Goal: Information Seeking & Learning: Learn about a topic

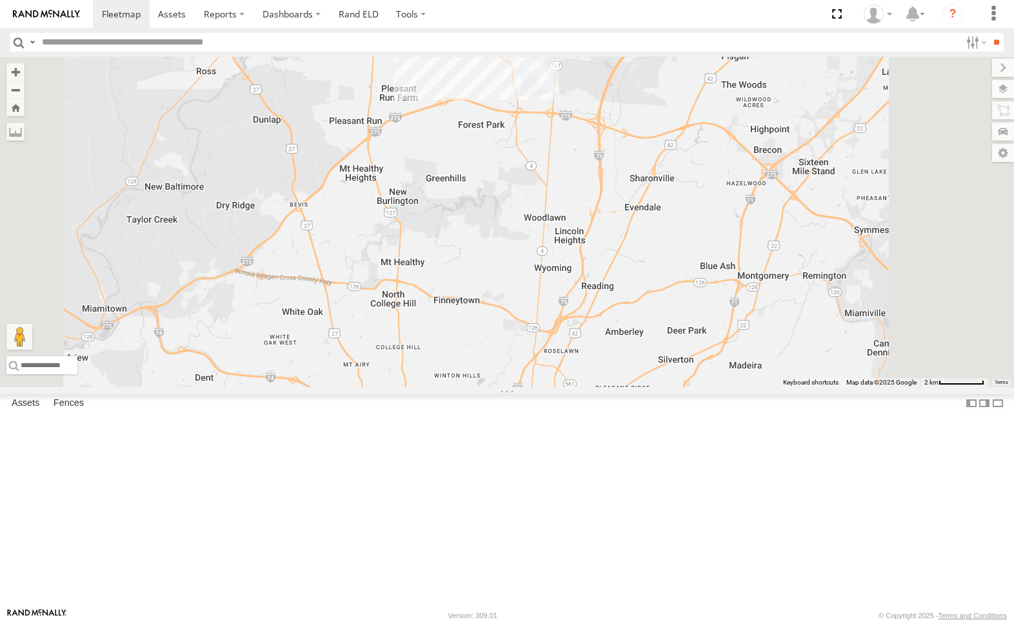
click at [0, 0] on div "212" at bounding box center [0, 0] width 0 height 0
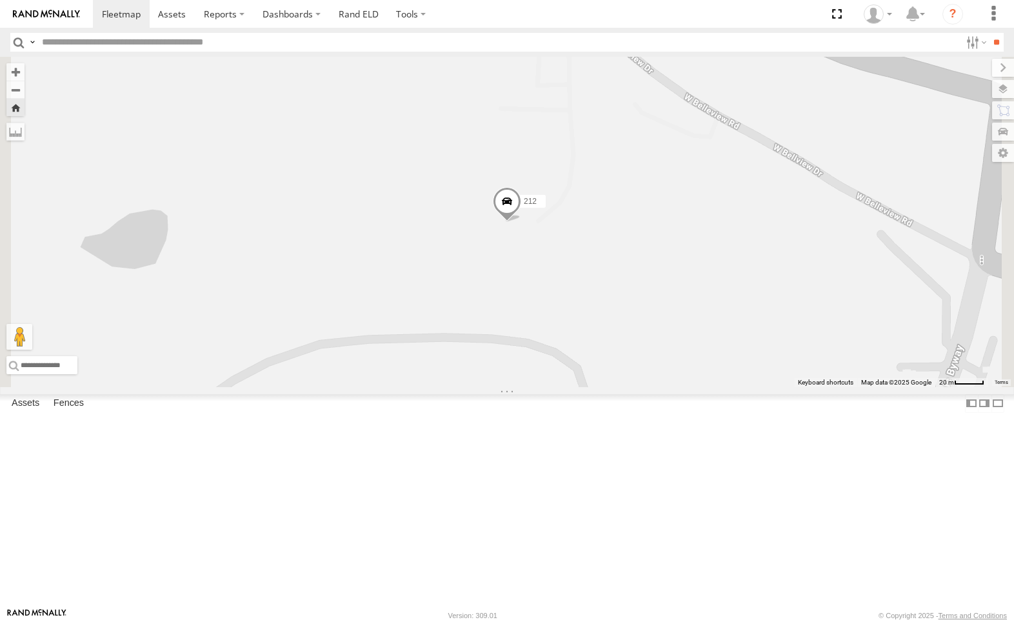
click at [0, 0] on span at bounding box center [0, 0] width 0 height 0
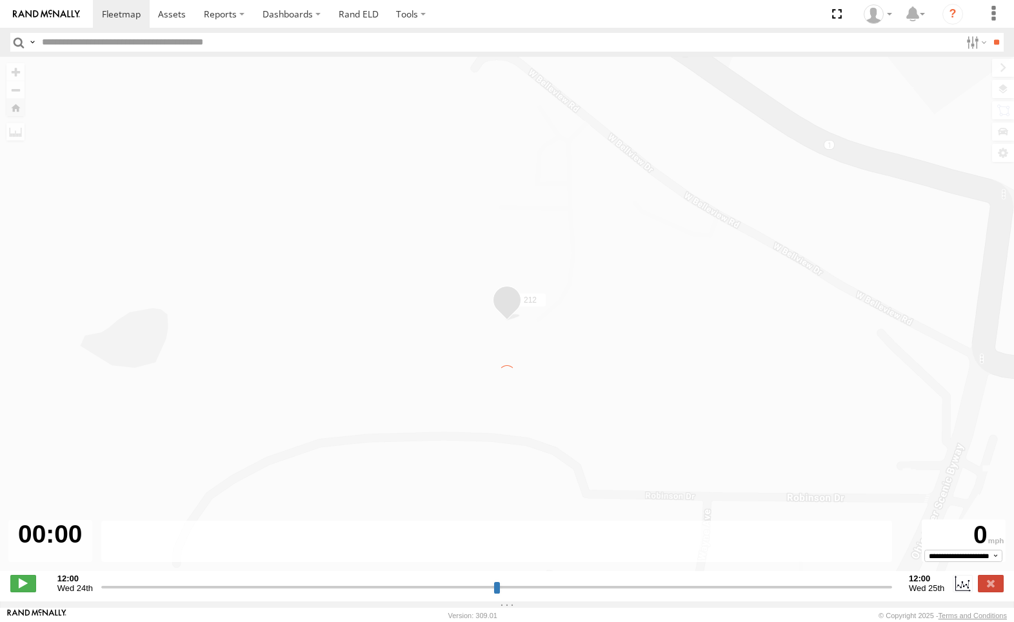
type input "**********"
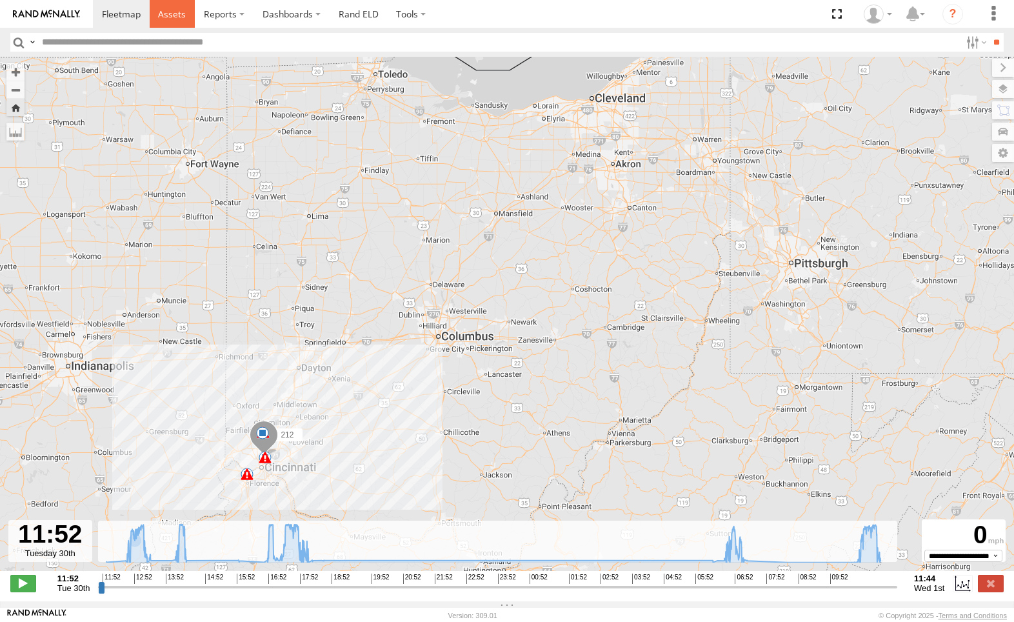
click at [173, 17] on span at bounding box center [172, 14] width 28 height 12
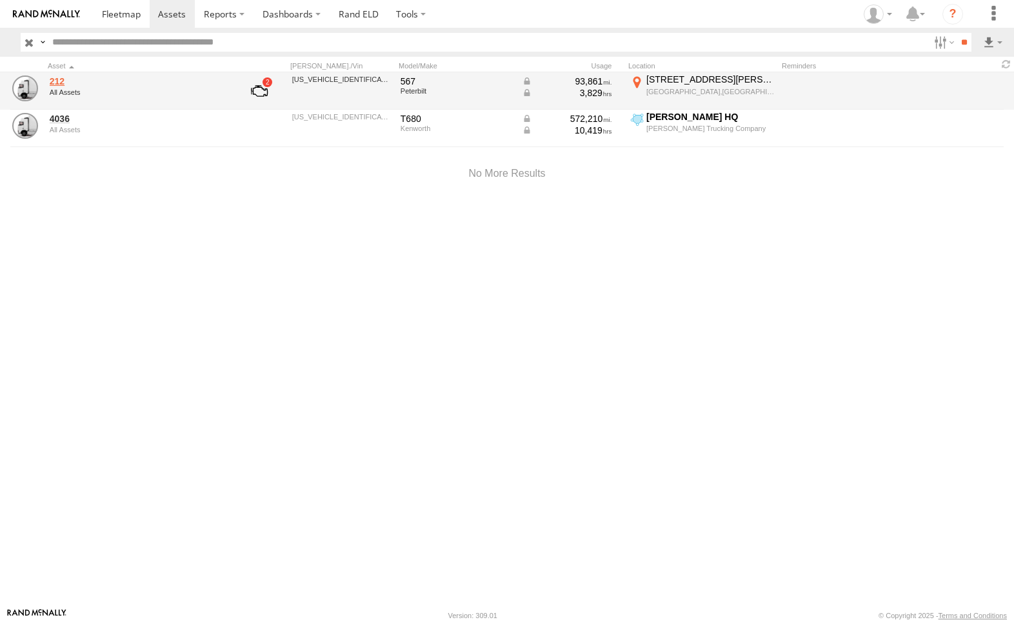
click at [61, 84] on link "212" at bounding box center [138, 81] width 177 height 12
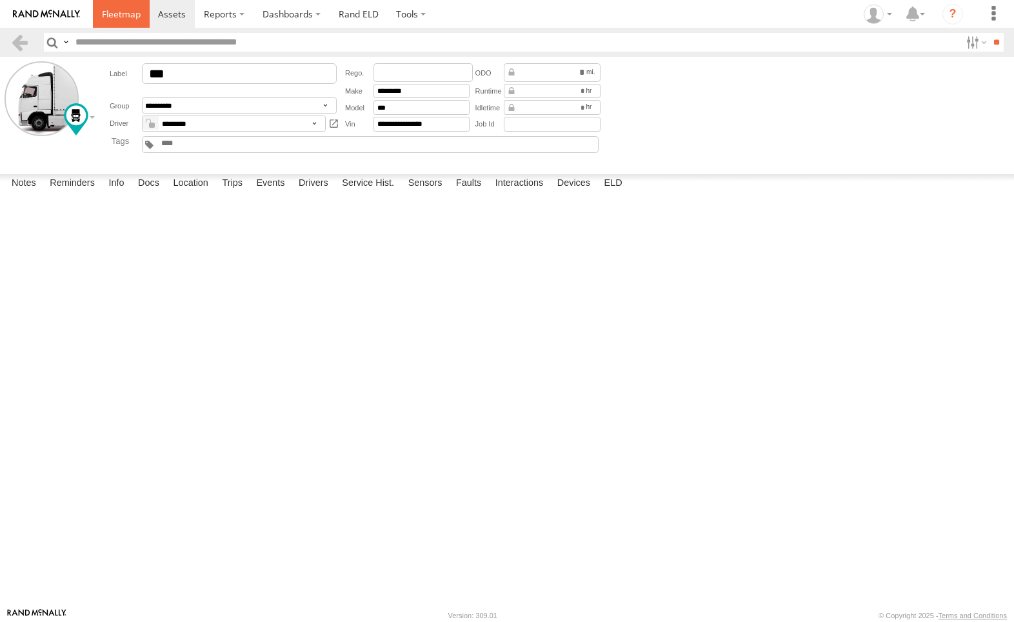
click at [124, 11] on span at bounding box center [121, 14] width 39 height 12
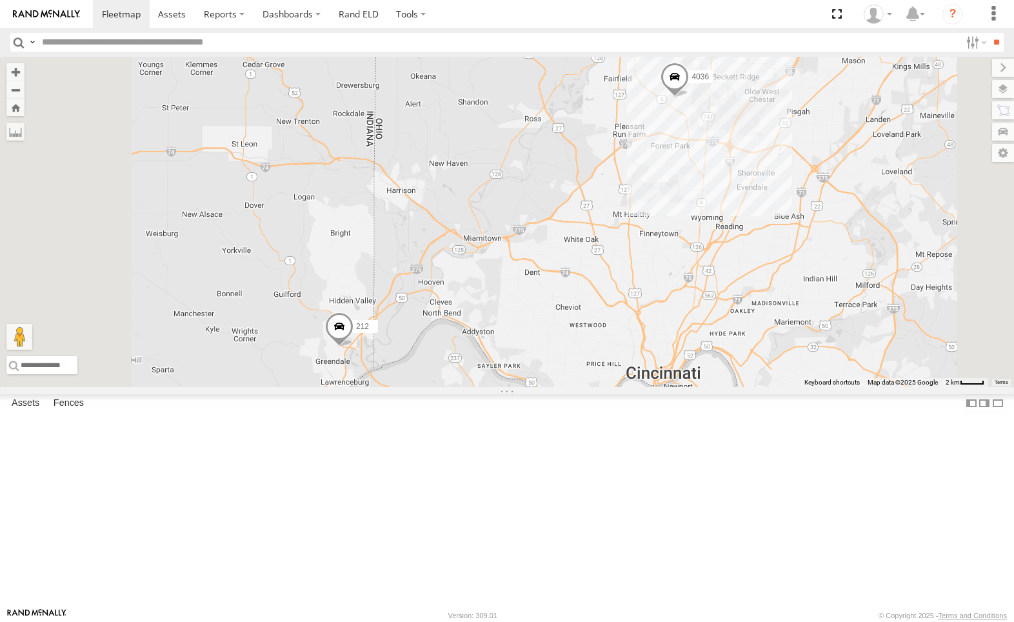
click at [0, 0] on span at bounding box center [0, 0] width 0 height 0
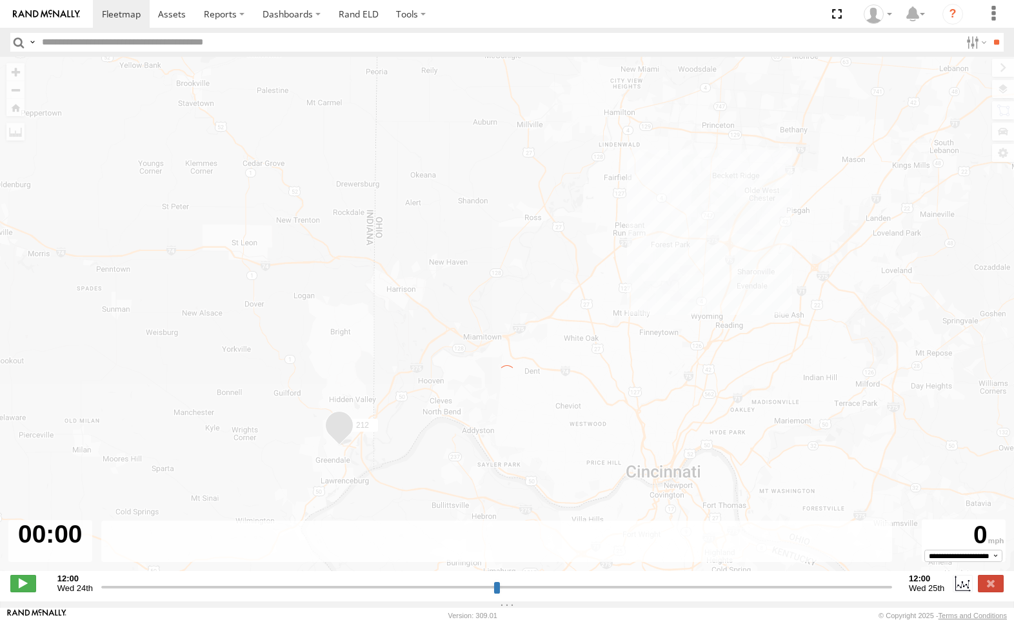
type input "**********"
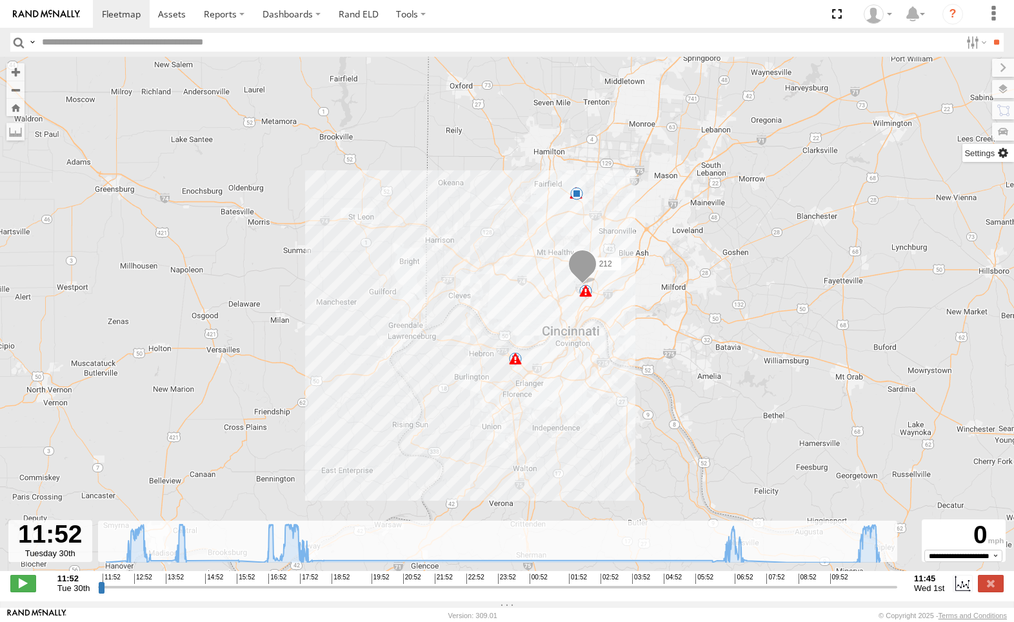
click at [1000, 150] on label at bounding box center [988, 153] width 52 height 18
click at [971, 66] on label at bounding box center [992, 68] width 43 height 18
click at [56, 546] on div at bounding box center [50, 541] width 84 height 42
click at [924, 549] on select "**********" at bounding box center [963, 555] width 78 height 12
click at [961, 587] on label at bounding box center [962, 583] width 19 height 17
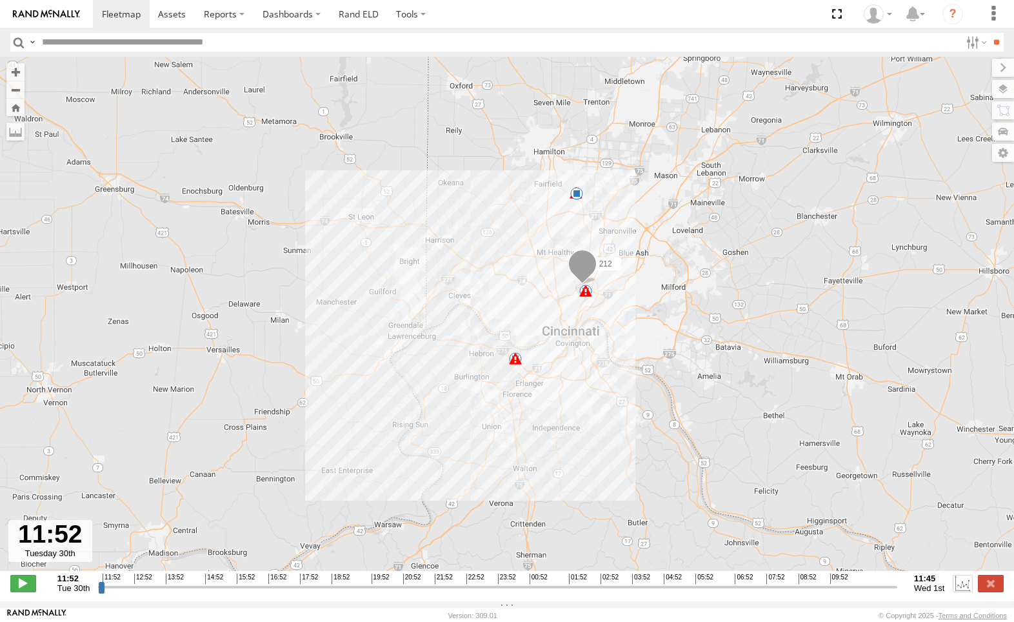
click at [961, 587] on label at bounding box center [962, 583] width 19 height 17
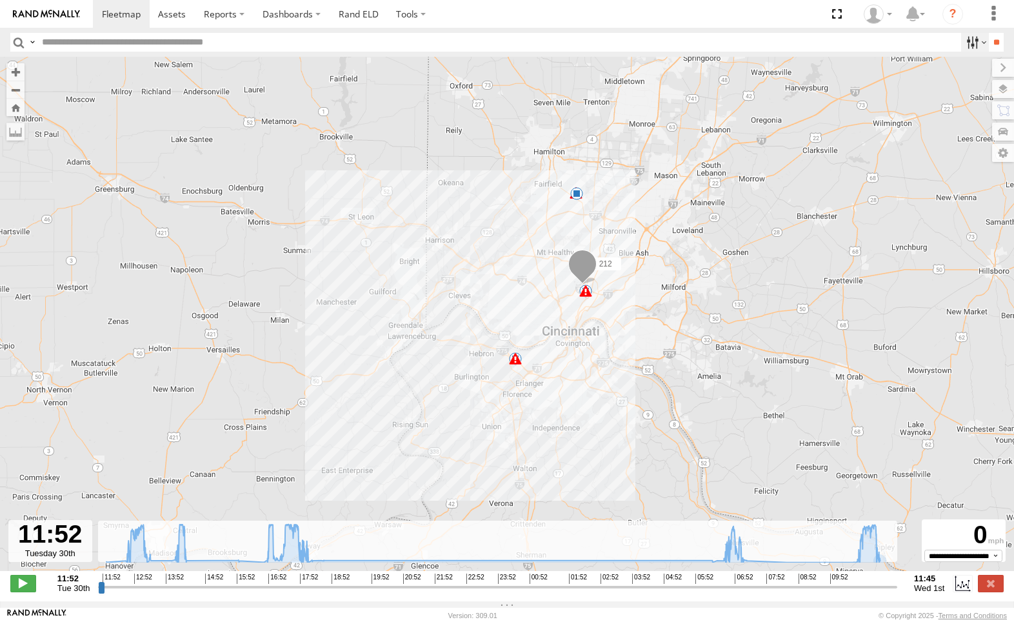
click at [975, 43] on label at bounding box center [975, 42] width 28 height 19
click at [974, 41] on label at bounding box center [975, 42] width 28 height 19
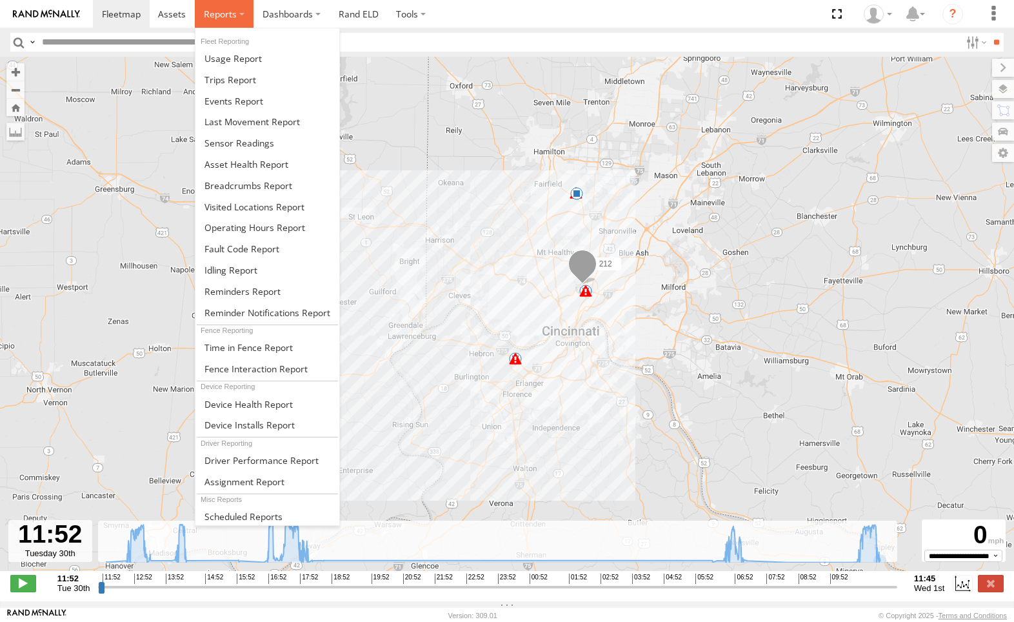
click at [240, 17] on label at bounding box center [224, 14] width 59 height 28
click at [248, 81] on span at bounding box center [230, 80] width 52 height 12
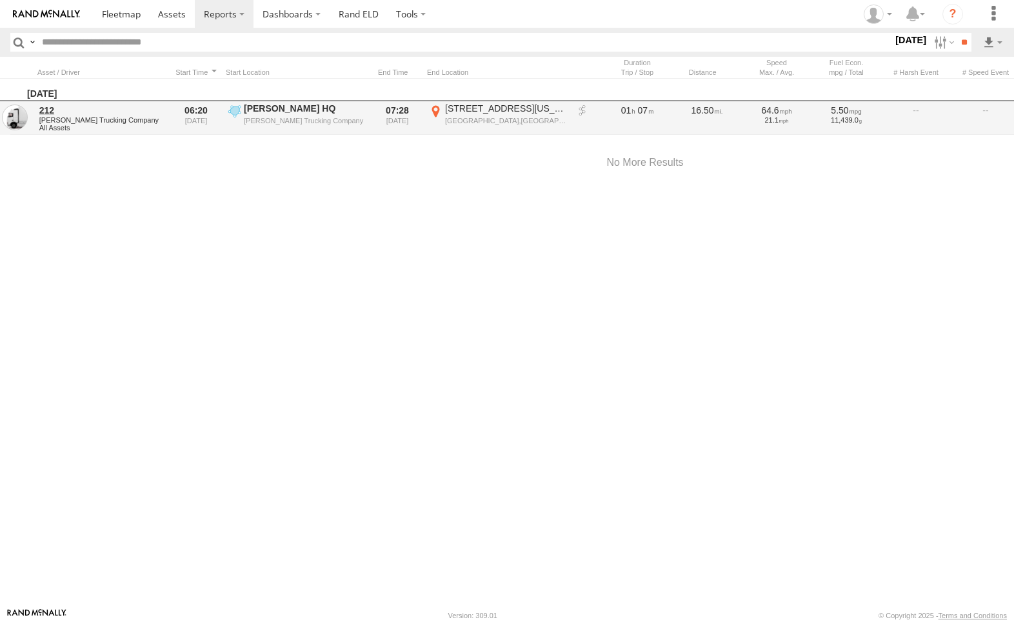
click at [353, 116] on div "[PERSON_NAME] Trucking Company" at bounding box center [305, 120] width 122 height 9
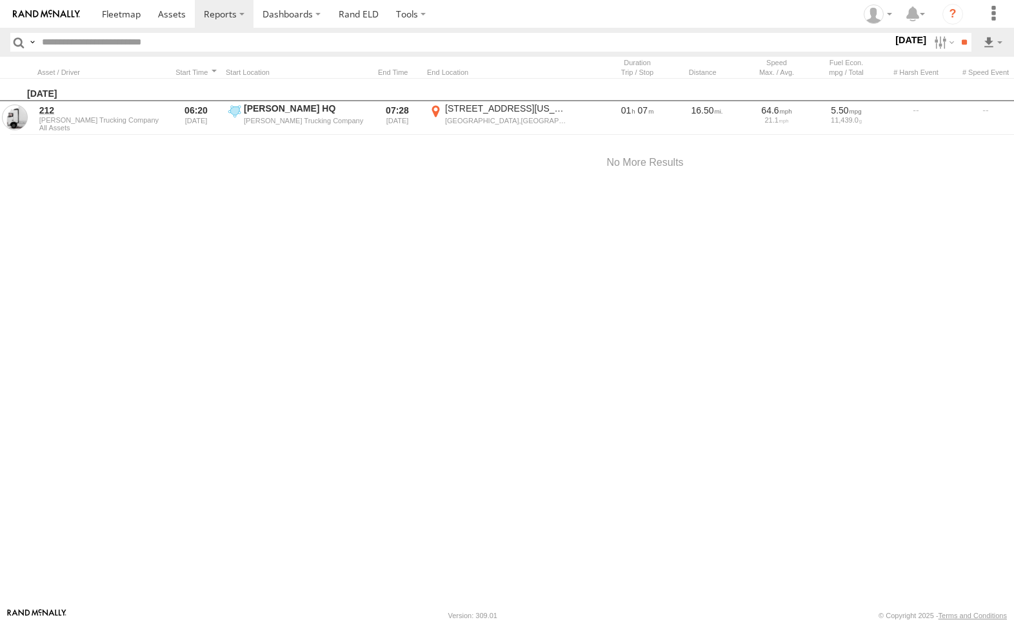
click at [0, 0] on label "×" at bounding box center [0, 0] width 0 height 0
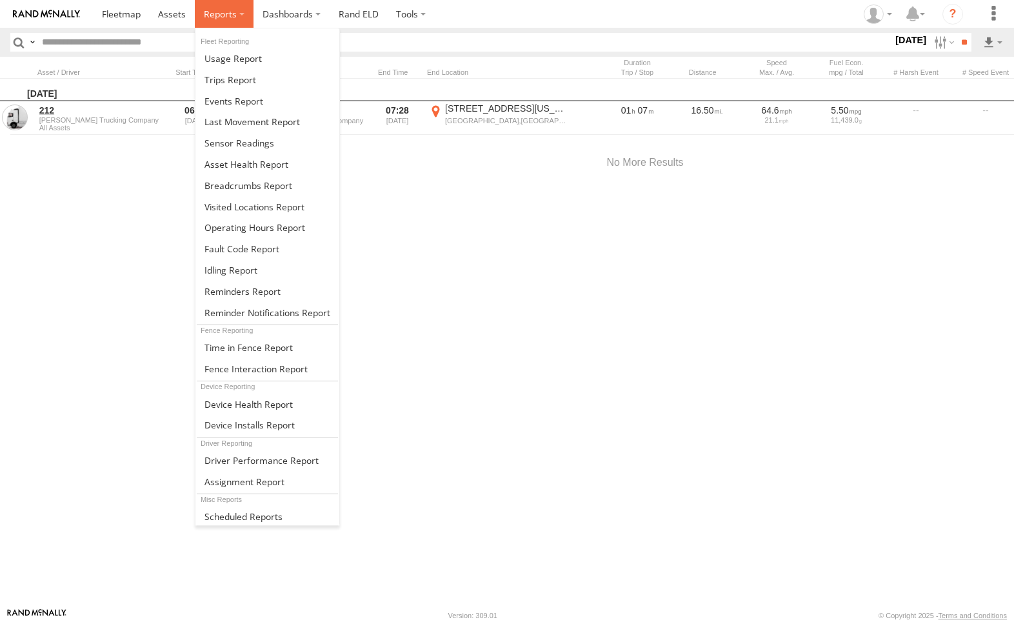
click at [239, 14] on label at bounding box center [224, 14] width 59 height 28
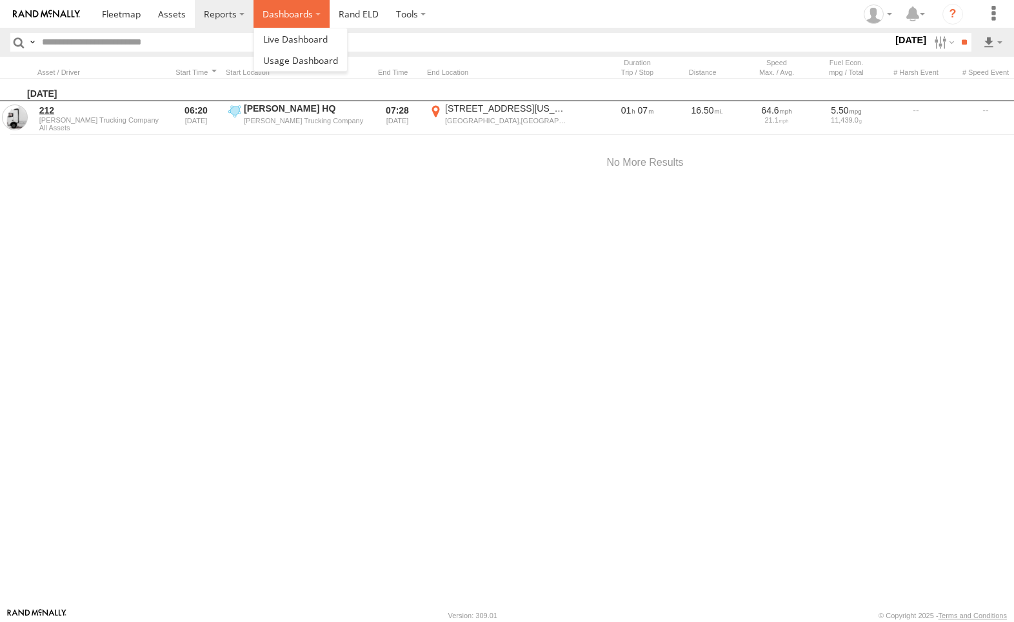
click at [310, 14] on label "Dashboards" at bounding box center [291, 14] width 76 height 28
click at [304, 61] on span at bounding box center [300, 60] width 75 height 12
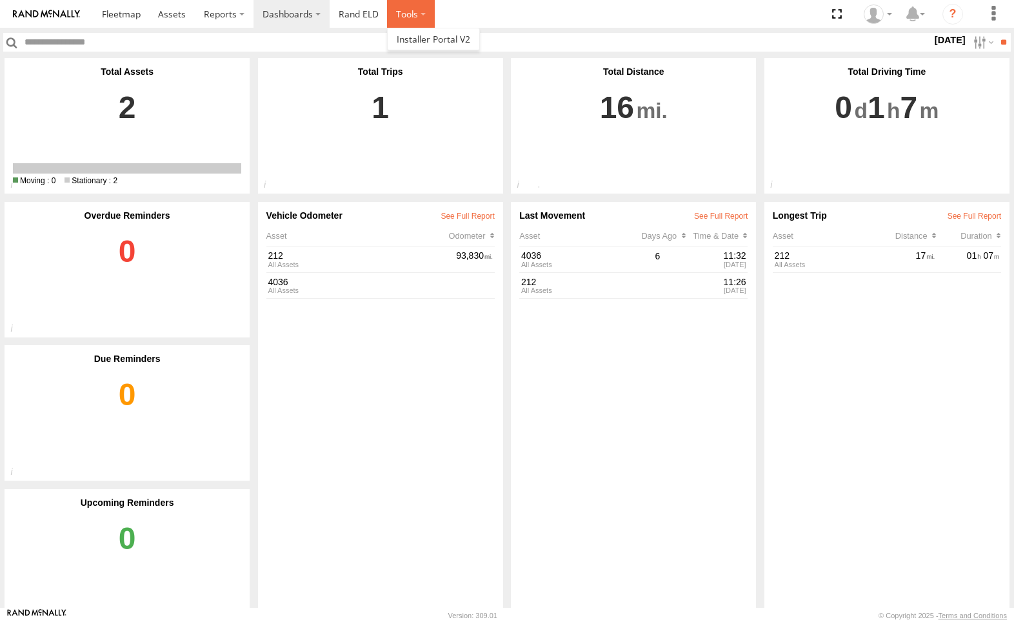
click at [422, 14] on label at bounding box center [411, 14] width 48 height 28
click at [128, 15] on span at bounding box center [121, 14] width 39 height 12
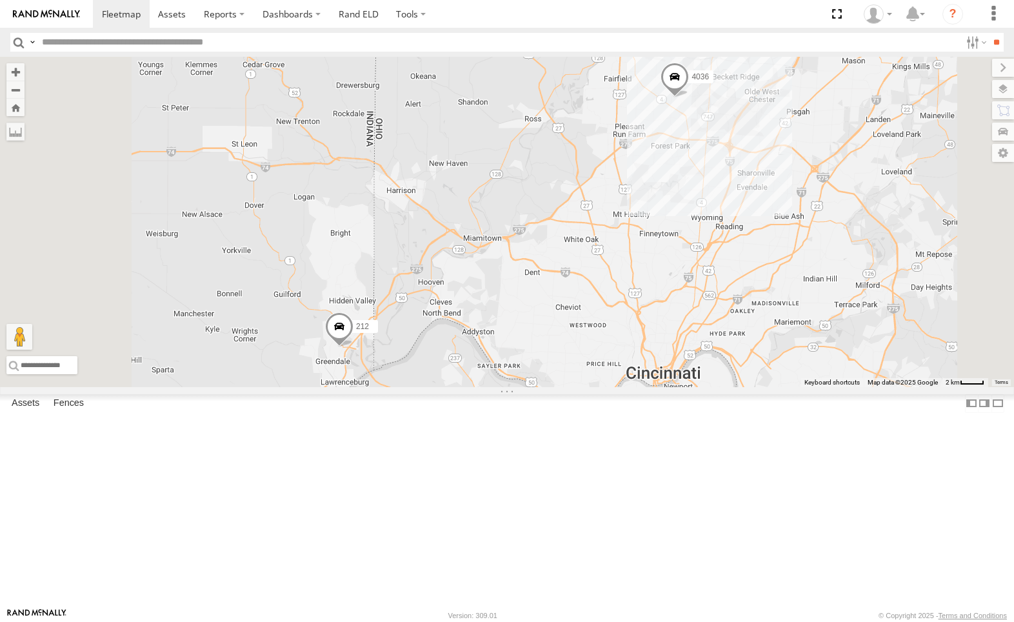
click at [0, 0] on div "212" at bounding box center [0, 0] width 0 height 0
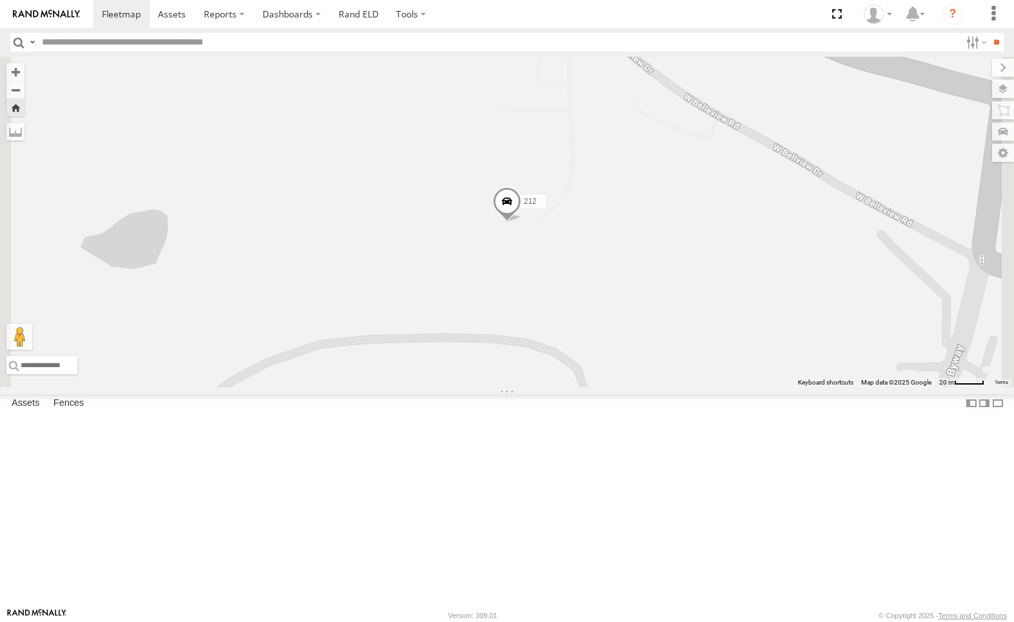
click at [25, 108] on button "Zoom Home" at bounding box center [15, 107] width 18 height 17
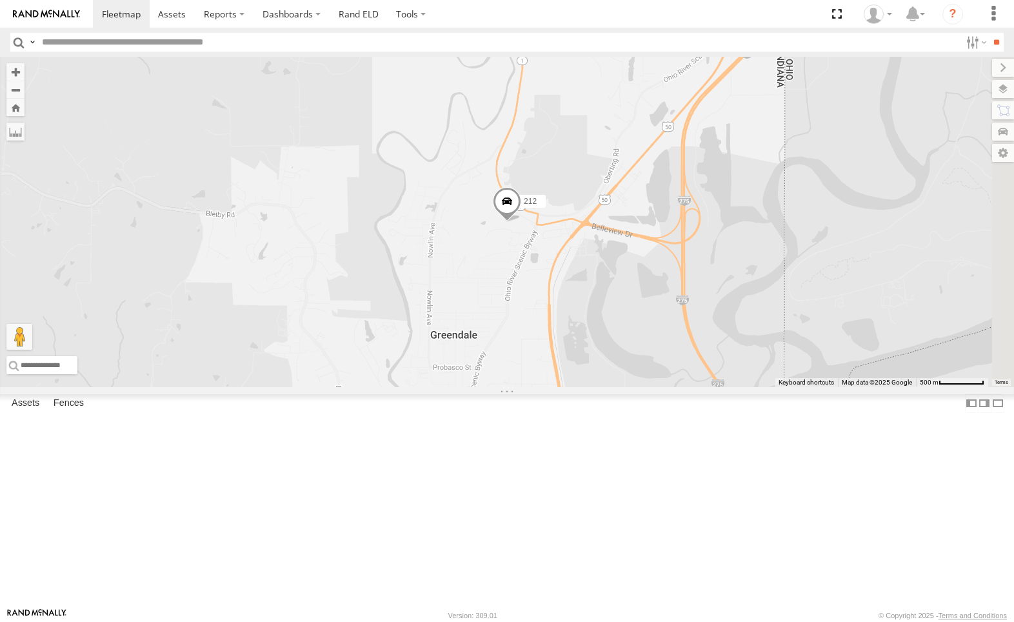
click at [0, 0] on span at bounding box center [0, 0] width 0 height 0
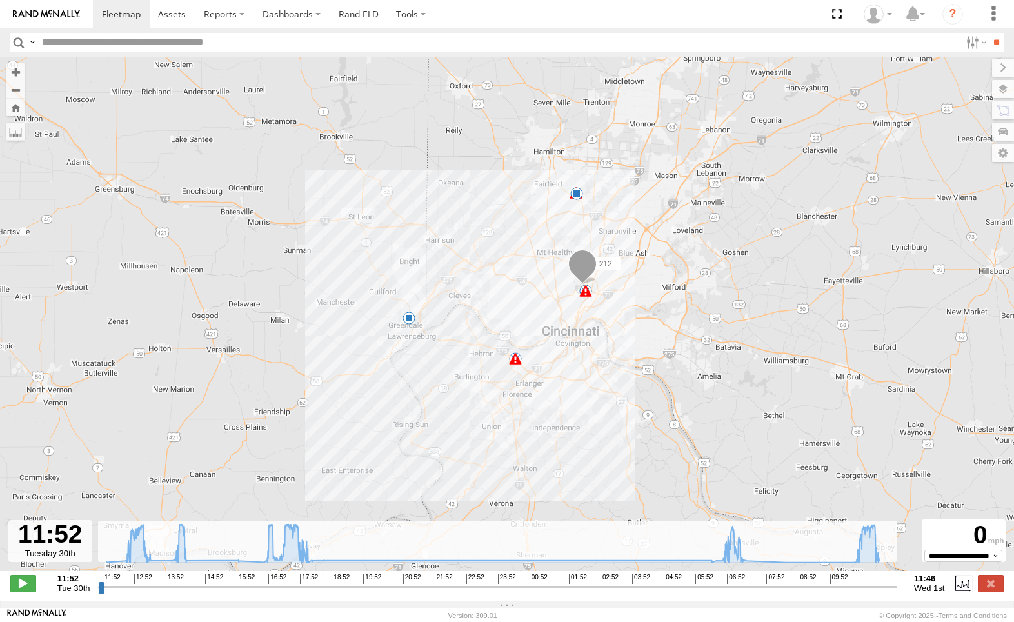
click at [70, 583] on strong "11:52" at bounding box center [73, 578] width 33 height 10
click at [76, 575] on div "212 15:56 Tue 16:41 Tue 18:36 Tue 07:28 Wed 10:39 Wed 11:46 Wed 18" at bounding box center [507, 321] width 1014 height 528
click at [23, 590] on span at bounding box center [23, 583] width 26 height 17
click at [23, 588] on span at bounding box center [23, 583] width 26 height 17
type input "**********"
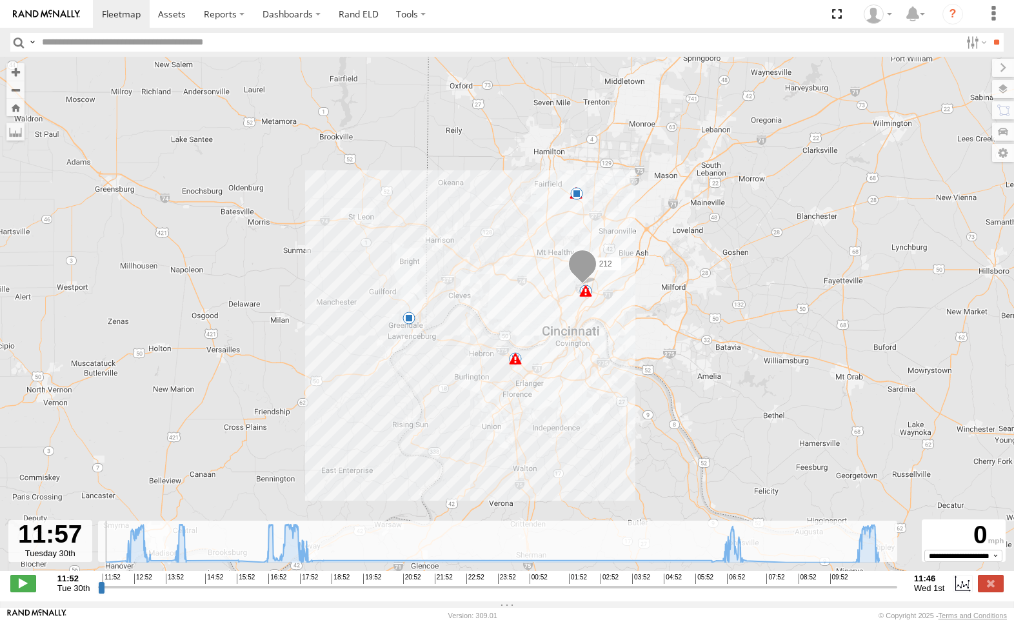
click at [50, 11] on img at bounding box center [46, 14] width 67 height 9
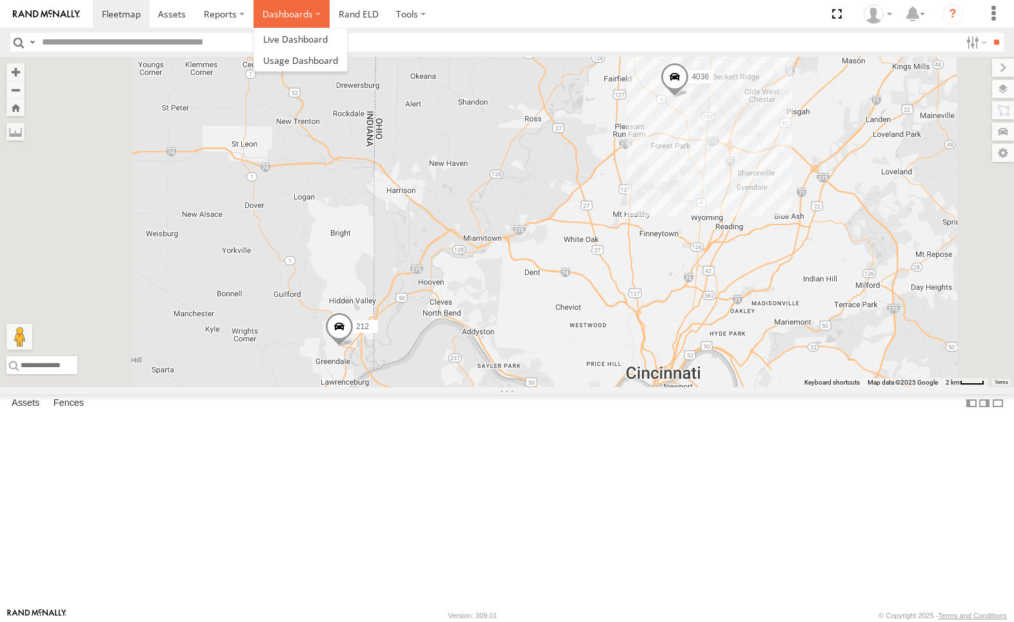
click at [313, 15] on label "Dashboards" at bounding box center [291, 14] width 76 height 28
click at [301, 59] on span at bounding box center [300, 60] width 75 height 12
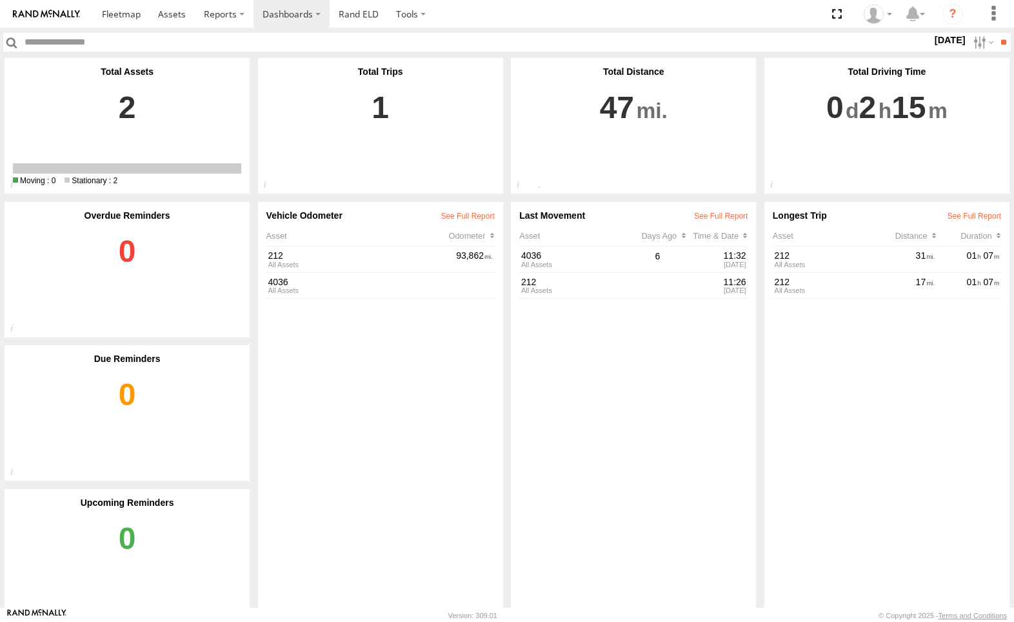
click at [938, 40] on label "[DATE]" at bounding box center [950, 40] width 36 height 14
click at [0, 0] on label at bounding box center [0, 0] width 0 height 0
click at [998, 41] on input "**" at bounding box center [1003, 42] width 15 height 19
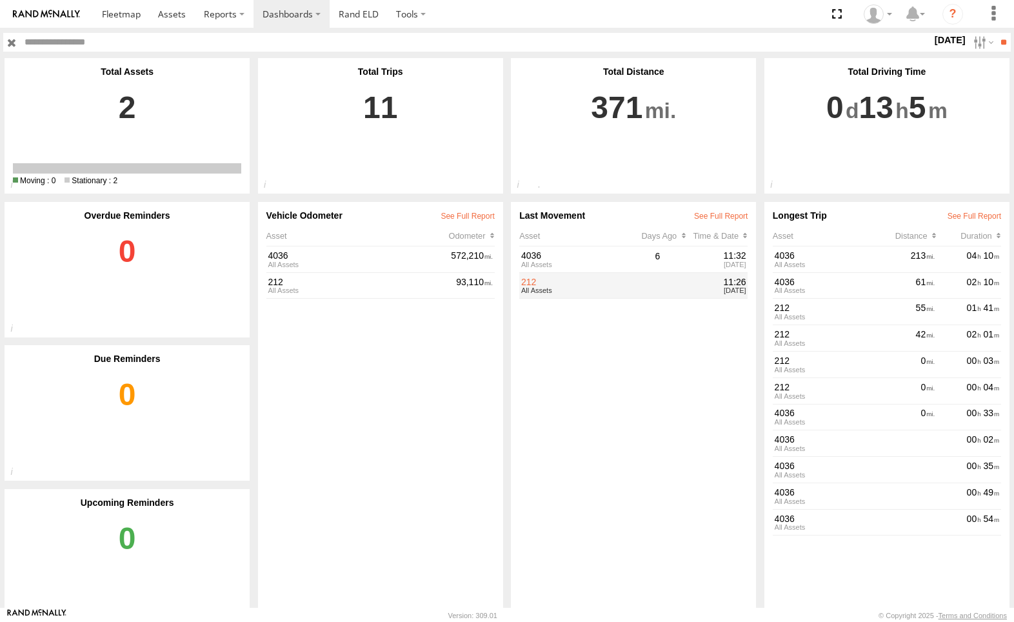
click at [548, 288] on link "212" at bounding box center [575, 282] width 109 height 11
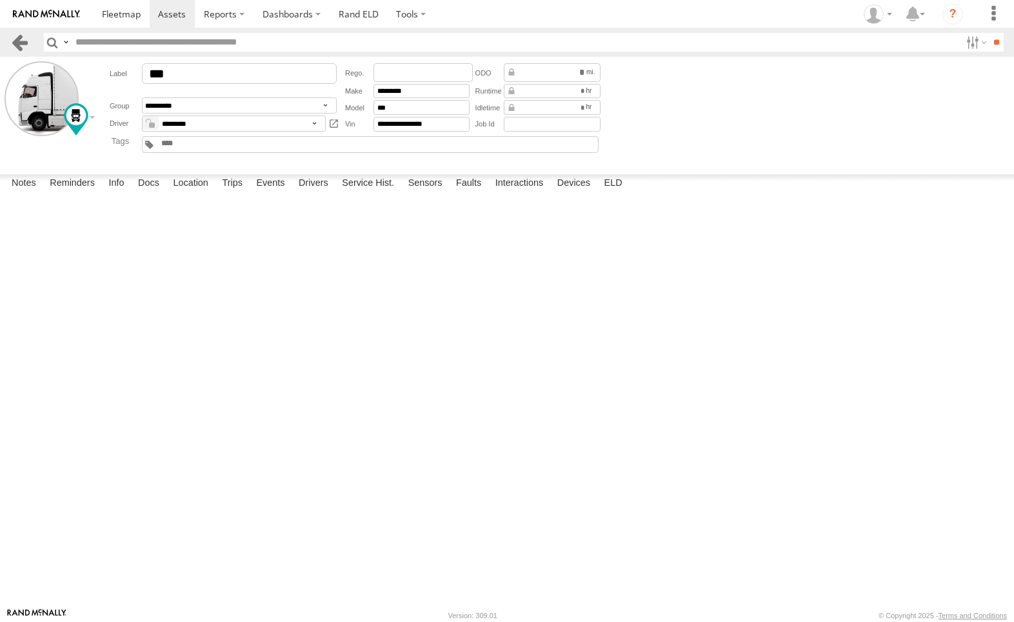
click at [23, 44] on link at bounding box center [19, 42] width 19 height 19
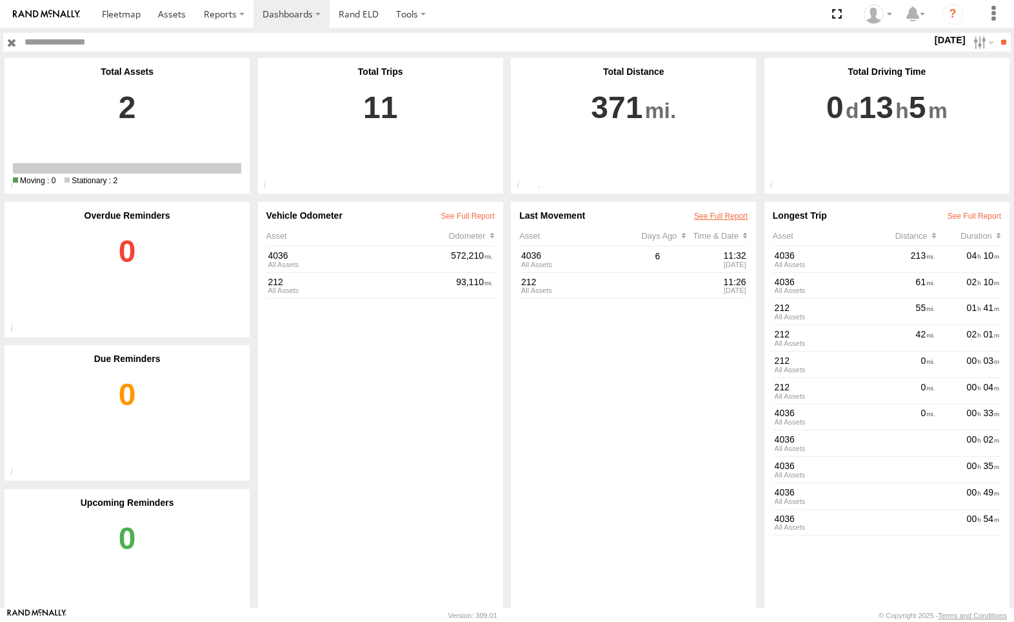
click at [719, 217] on link at bounding box center [721, 216] width 54 height 9
click at [680, 239] on div "Days Ago" at bounding box center [667, 236] width 52 height 10
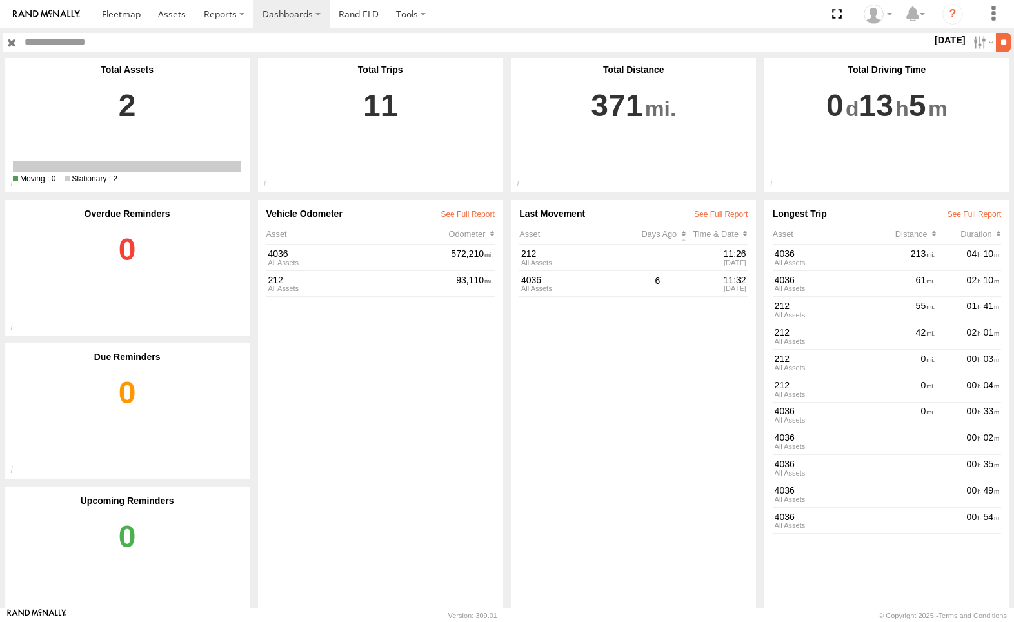
click at [998, 45] on input "**" at bounding box center [1003, 42] width 15 height 19
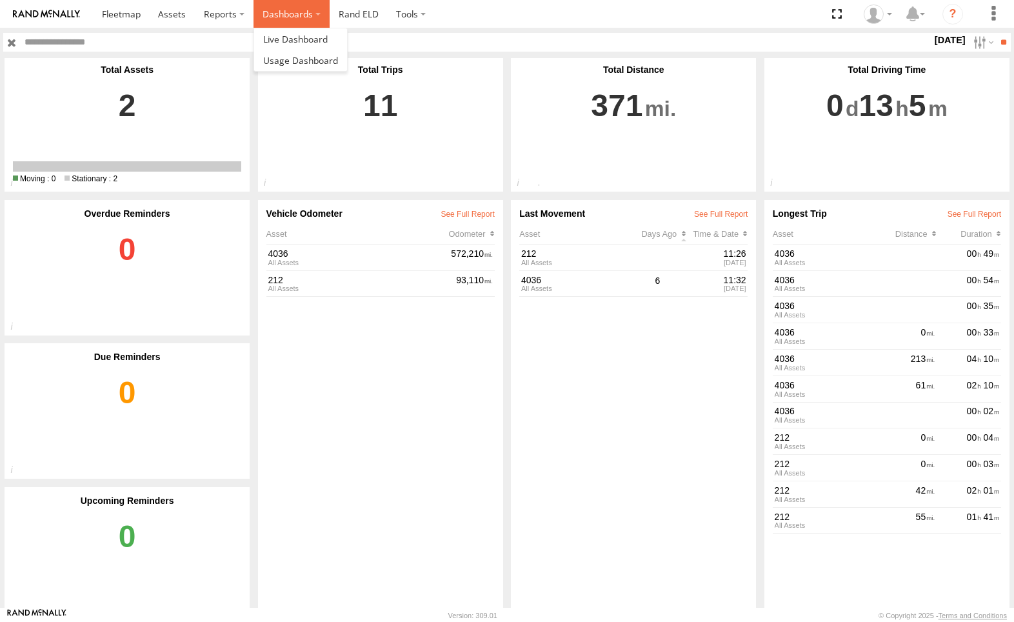
click at [312, 14] on label "Dashboards" at bounding box center [291, 14] width 76 height 28
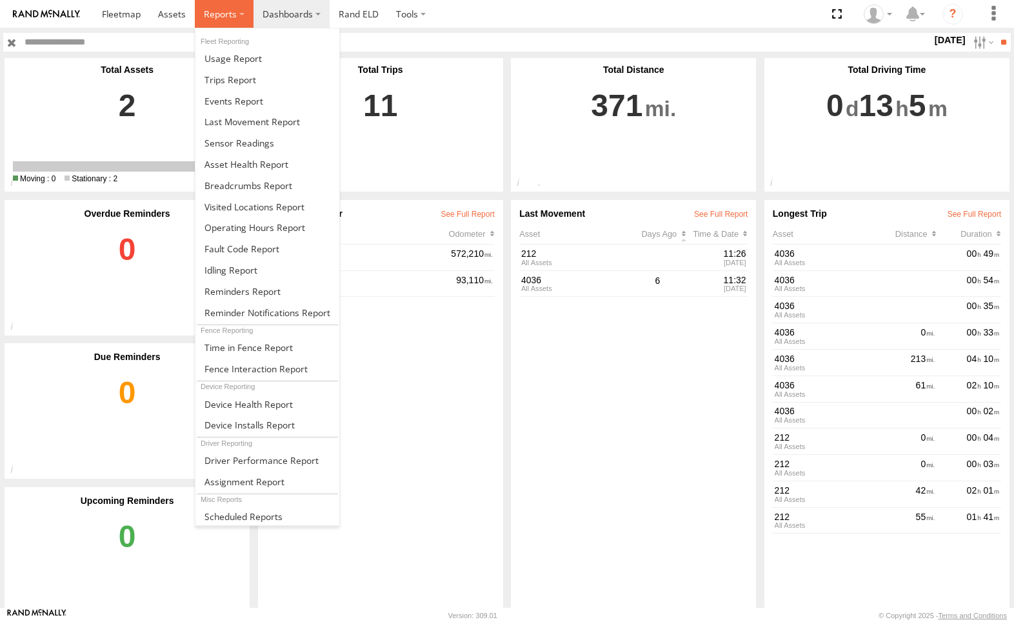
click at [238, 12] on label at bounding box center [224, 14] width 59 height 28
click at [238, 83] on span at bounding box center [230, 80] width 52 height 12
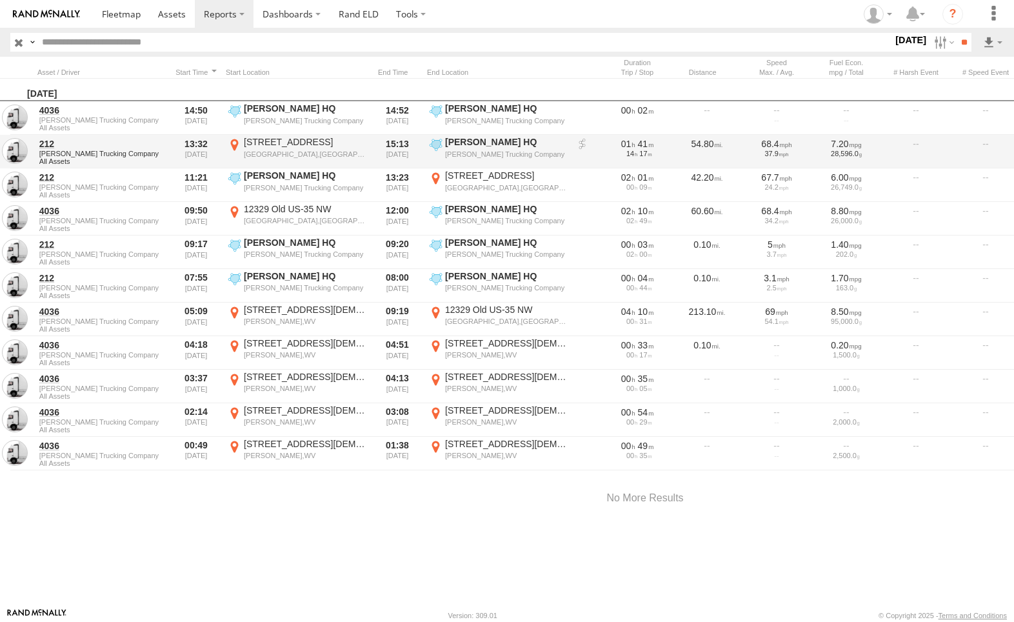
click at [152, 151] on span "[PERSON_NAME] Trucking Company" at bounding box center [101, 154] width 125 height 8
click at [151, 151] on span "[PERSON_NAME] Trucking Company" at bounding box center [101, 154] width 125 height 8
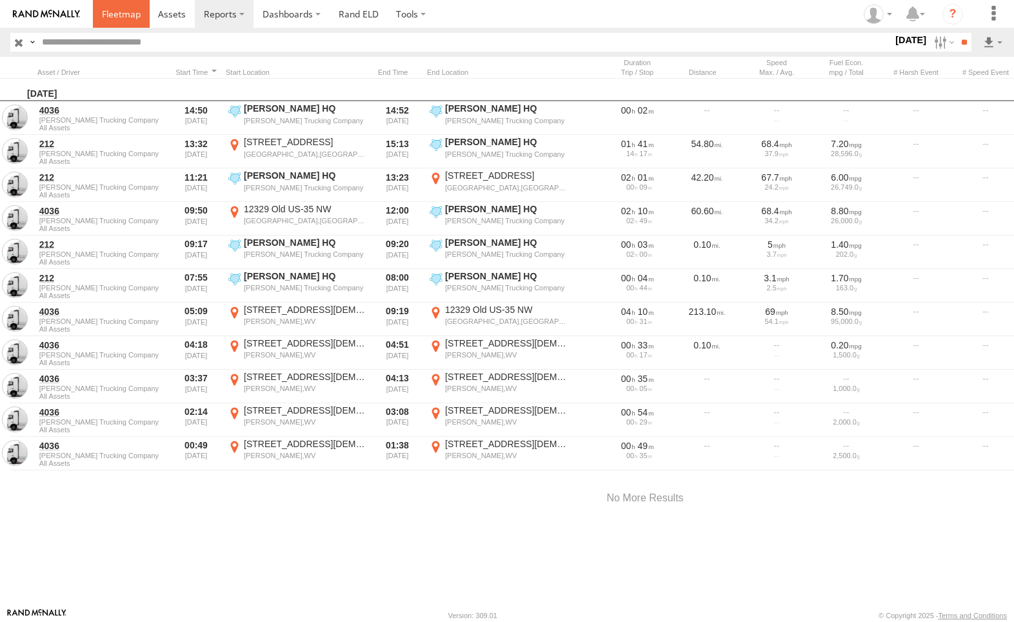
click at [121, 18] on span at bounding box center [121, 14] width 39 height 12
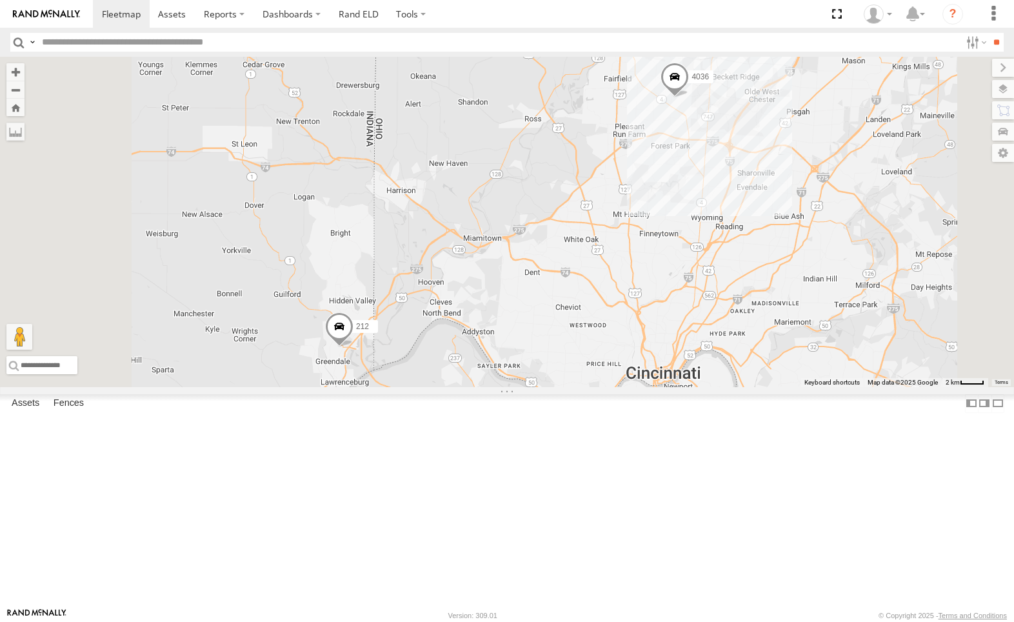
click at [0, 0] on div "212" at bounding box center [0, 0] width 0 height 0
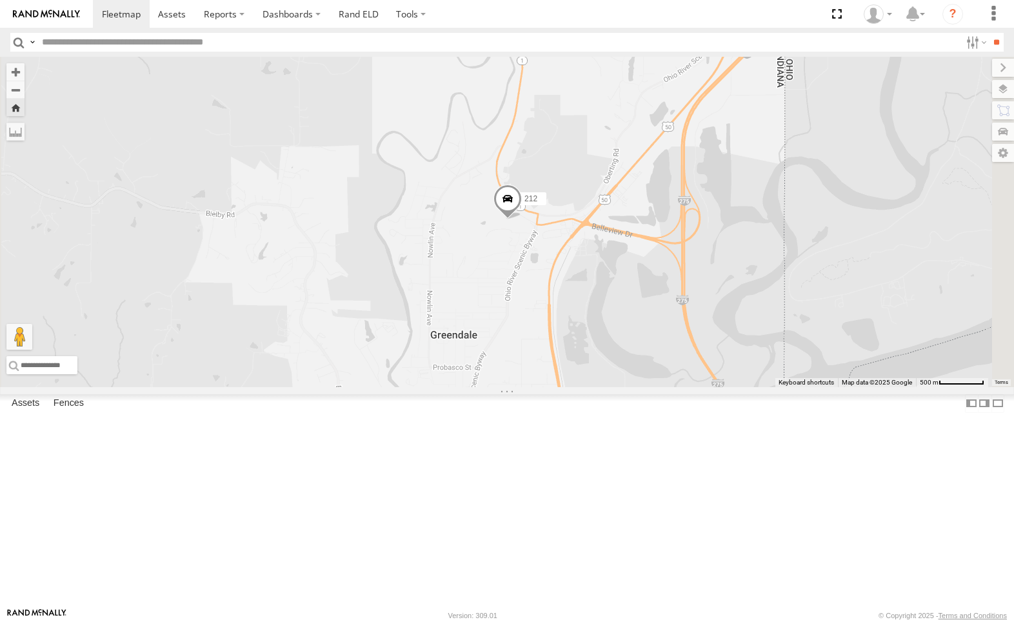
click at [0, 0] on div "All Assets" at bounding box center [0, 0] width 0 height 0
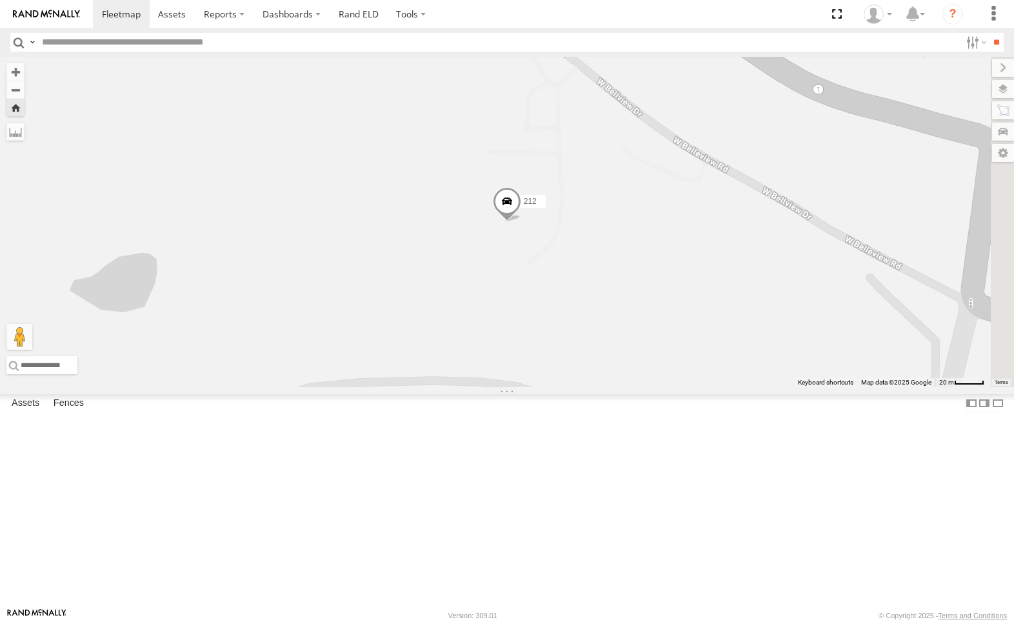
click at [1006, 91] on label at bounding box center [1003, 89] width 22 height 18
click at [0, 0] on label at bounding box center [0, 0] width 0 height 0
click at [0, 0] on span "Satellite + Roadmap" at bounding box center [0, 0] width 0 height 0
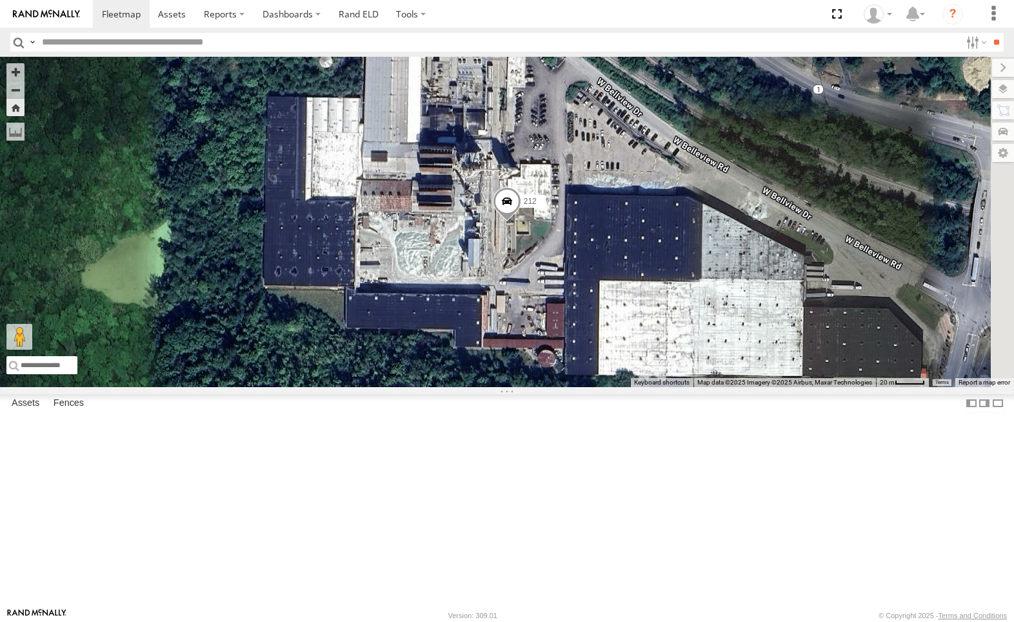
click at [0, 0] on label at bounding box center [0, 0] width 0 height 0
click at [0, 0] on span "Traffic" at bounding box center [0, 0] width 0 height 0
click at [0, 0] on div "Overlays" at bounding box center [0, 0] width 0 height 0
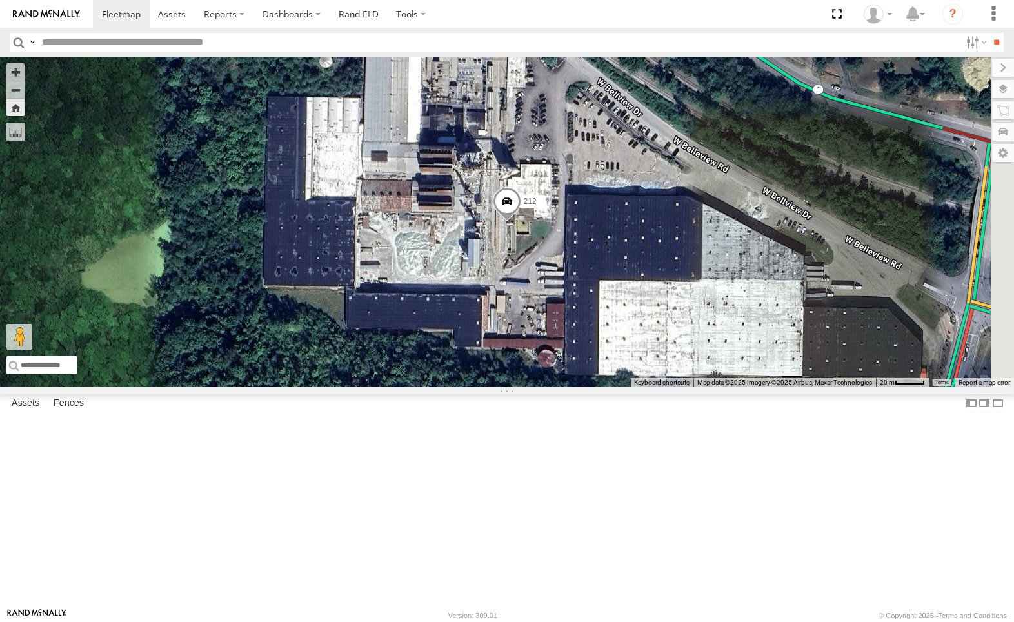
click at [992, 69] on label at bounding box center [1003, 68] width 22 height 18
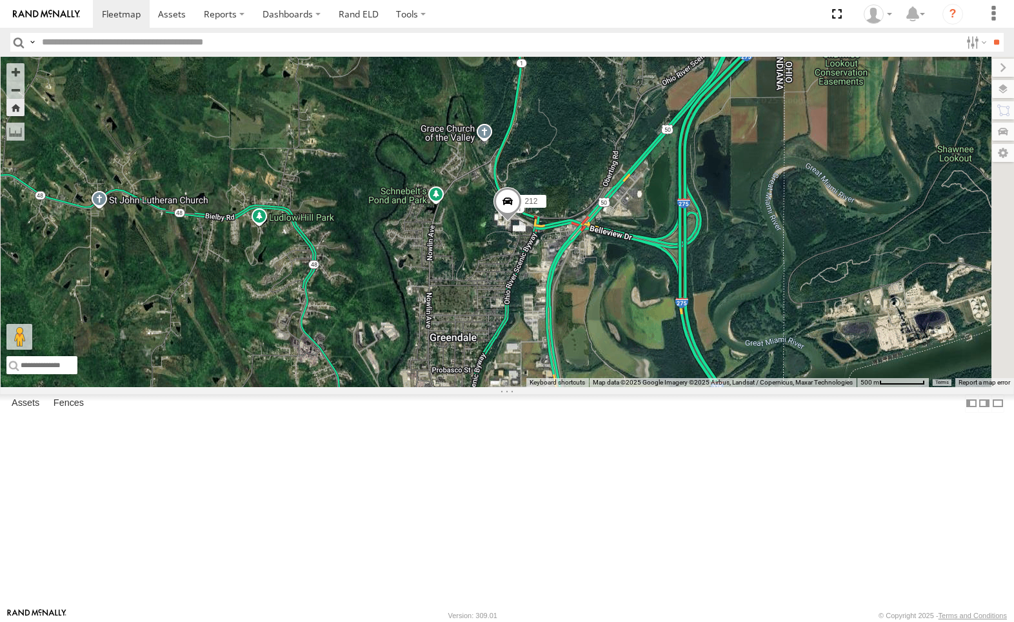
click at [0, 0] on div "All Assets" at bounding box center [0, 0] width 0 height 0
